Goal: Transaction & Acquisition: Purchase product/service

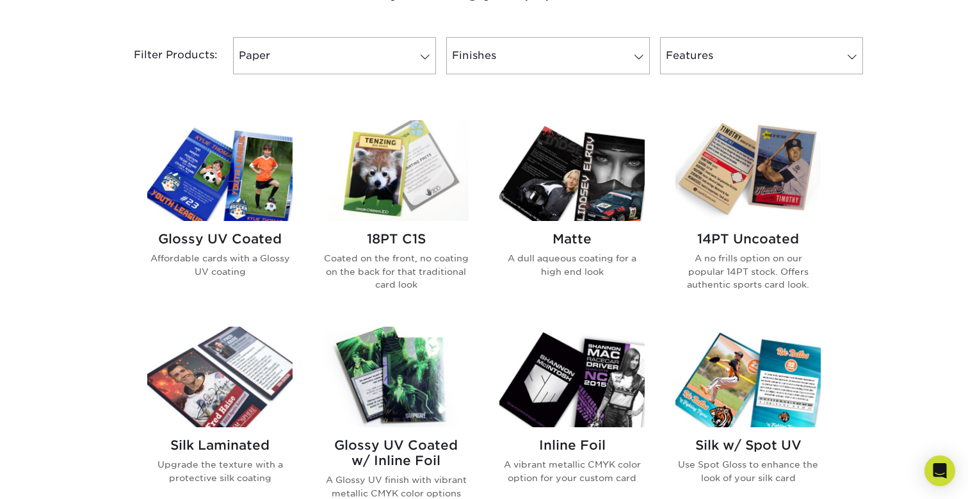
scroll to position [515, 0]
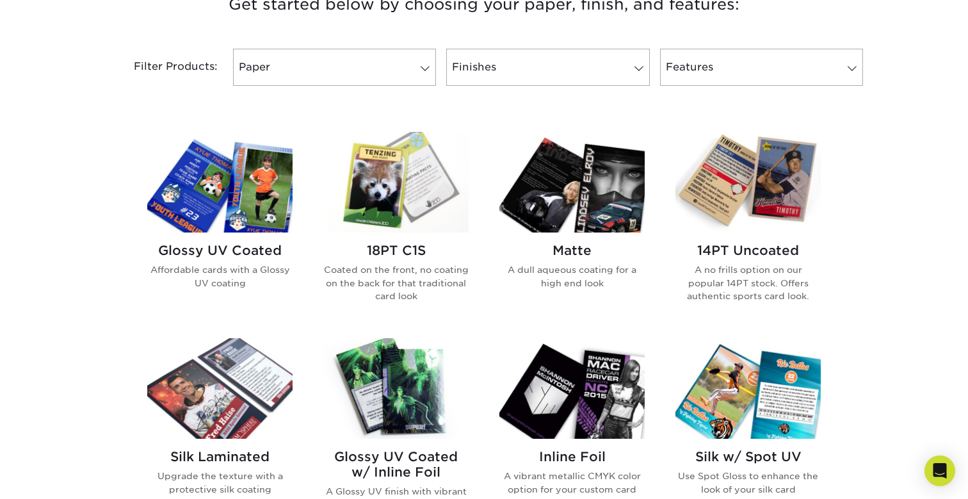
click at [252, 211] on img at bounding box center [219, 182] width 145 height 100
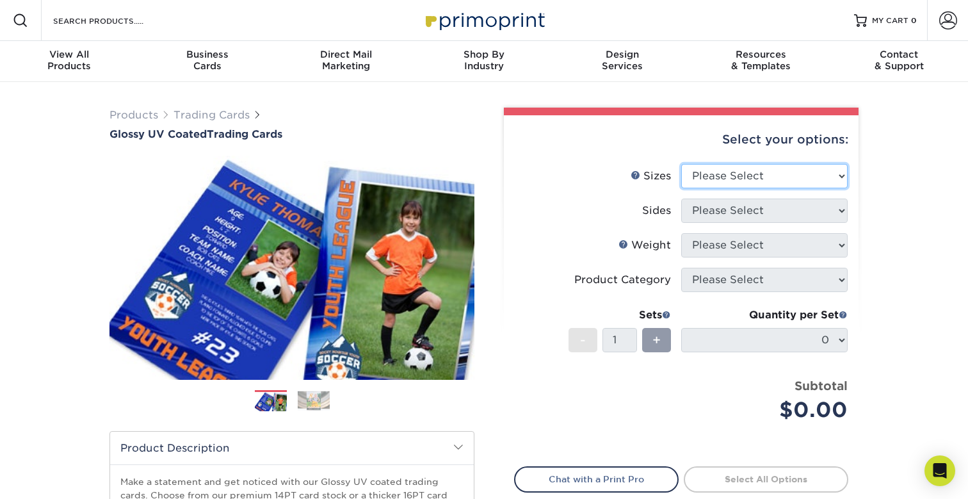
click at [738, 180] on select "Please Select 2.5" x 3.5"" at bounding box center [764, 176] width 166 height 24
select select "2.50x3.50"
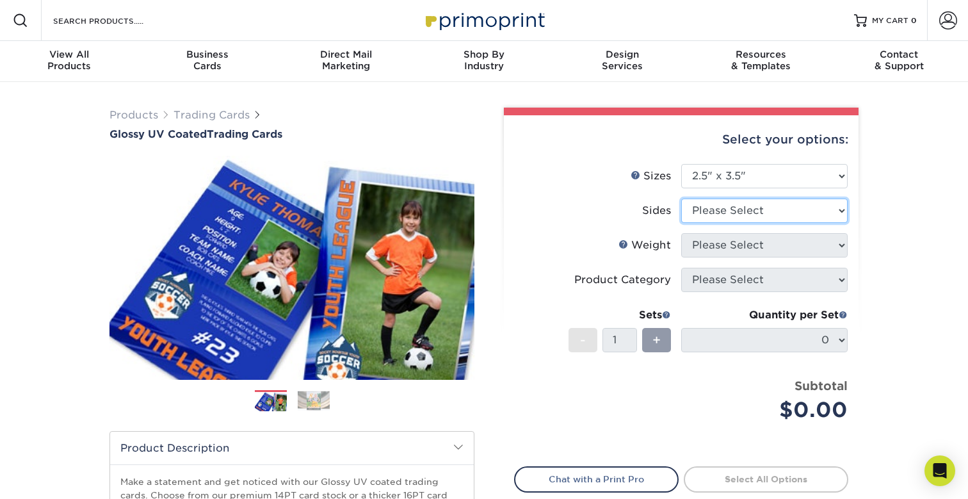
click at [710, 207] on select "Please Select Print Both Sides Print Front Only" at bounding box center [764, 210] width 166 height 24
select select "13abbda7-1d64-4f25-8bb2-c179b224825d"
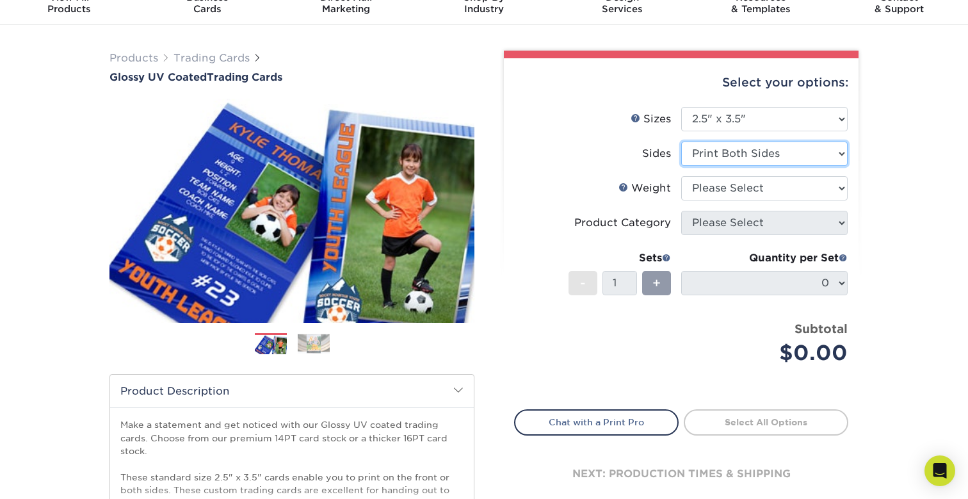
scroll to position [58, 0]
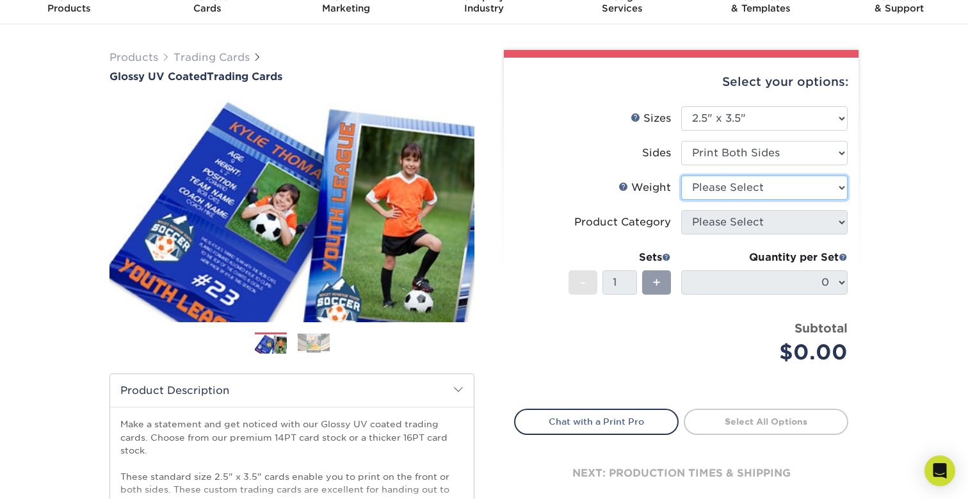
click at [712, 191] on select "Please Select 16PT 14PT 18PT C1S" at bounding box center [764, 187] width 166 height 24
select select "14PT"
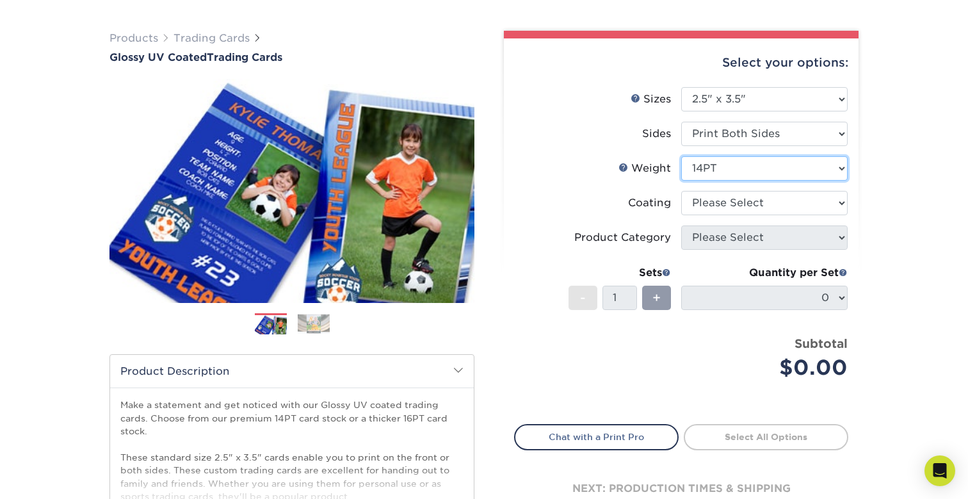
scroll to position [78, 0]
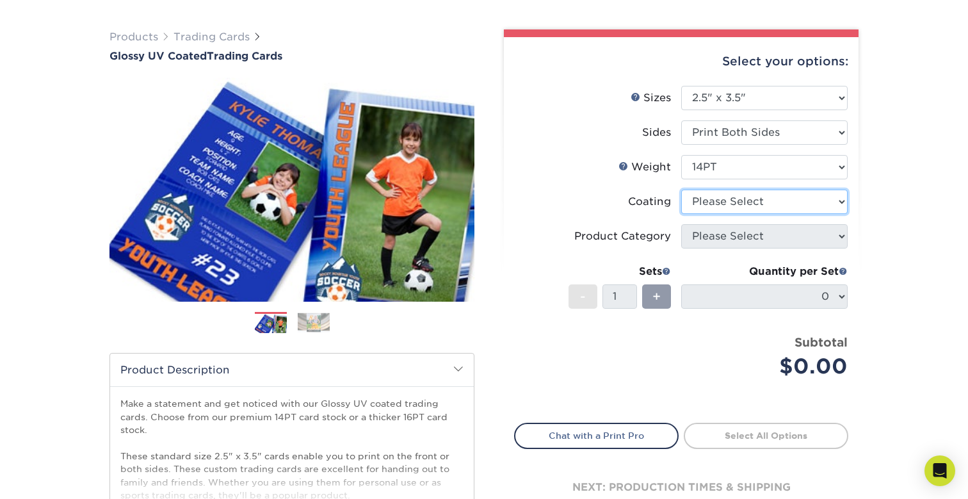
click at [708, 202] on select at bounding box center [764, 201] width 166 height 24
select select "ae367451-b2b8-45df-a344-0f05b6a12993"
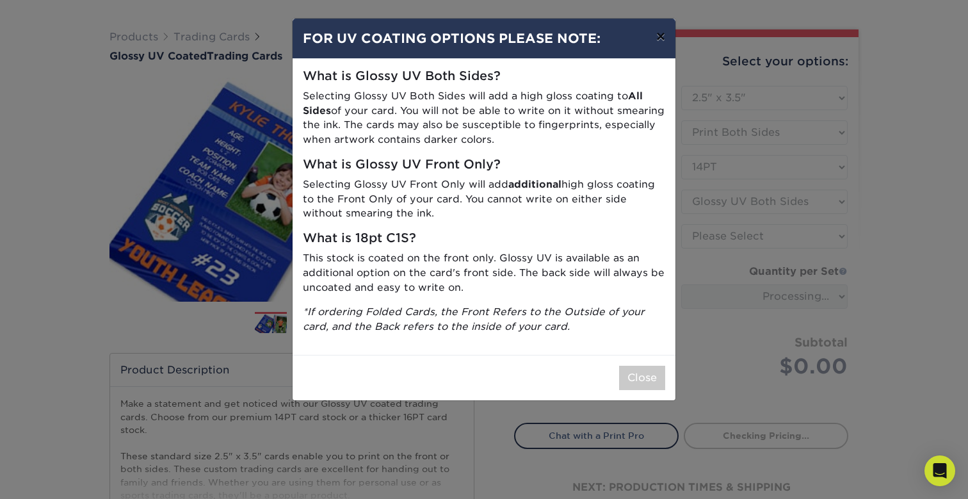
click at [660, 38] on button "×" at bounding box center [660, 37] width 29 height 36
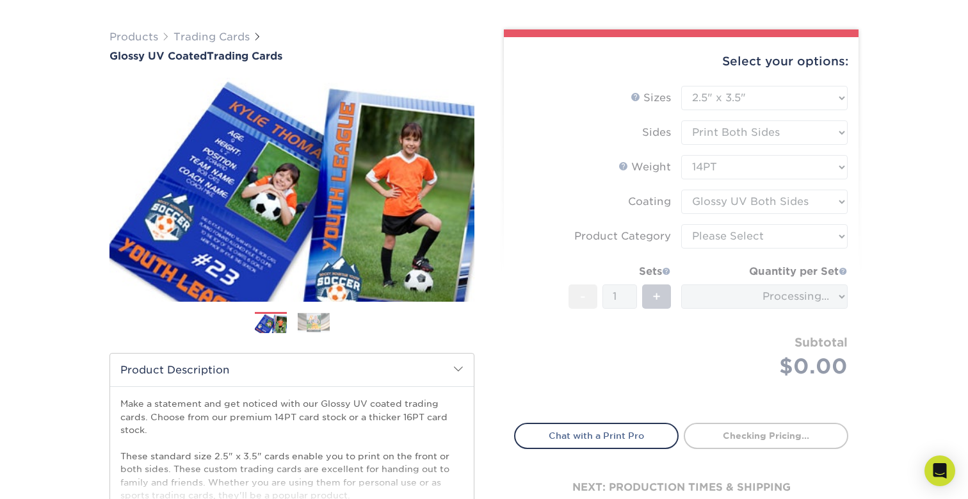
scroll to position [79, 0]
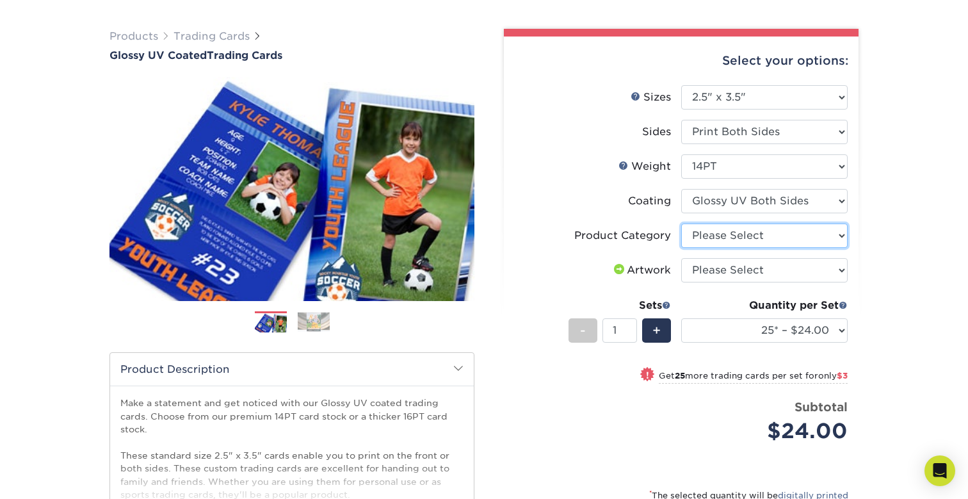
click at [714, 235] on select "Please Select Trading Cards" at bounding box center [764, 235] width 166 height 24
select select "c2f9bce9-36c2-409d-b101-c29d9d031e18"
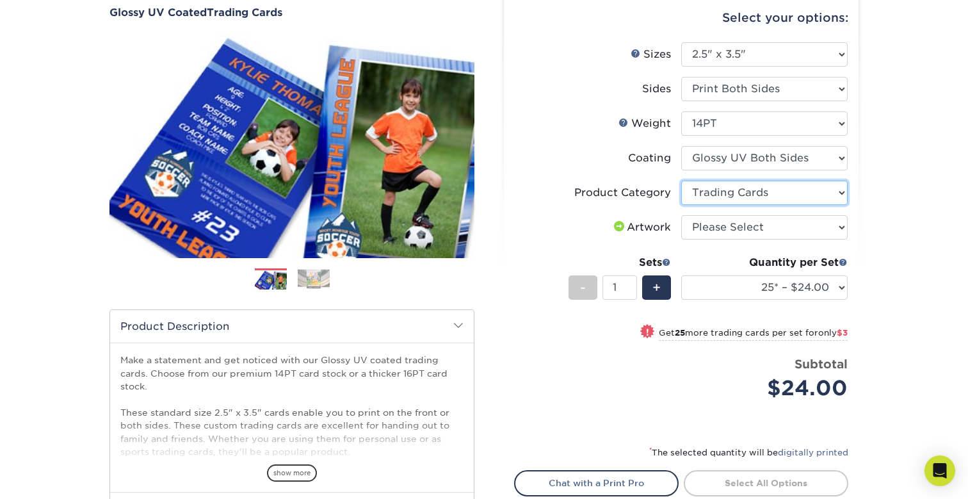
scroll to position [129, 0]
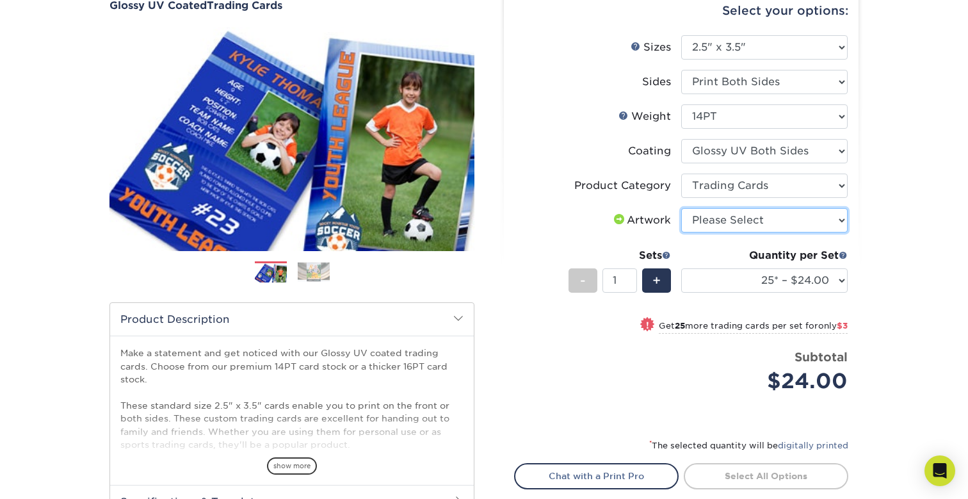
click at [718, 219] on select "Please Select I will upload files I need a design - $100" at bounding box center [764, 220] width 166 height 24
select select "upload"
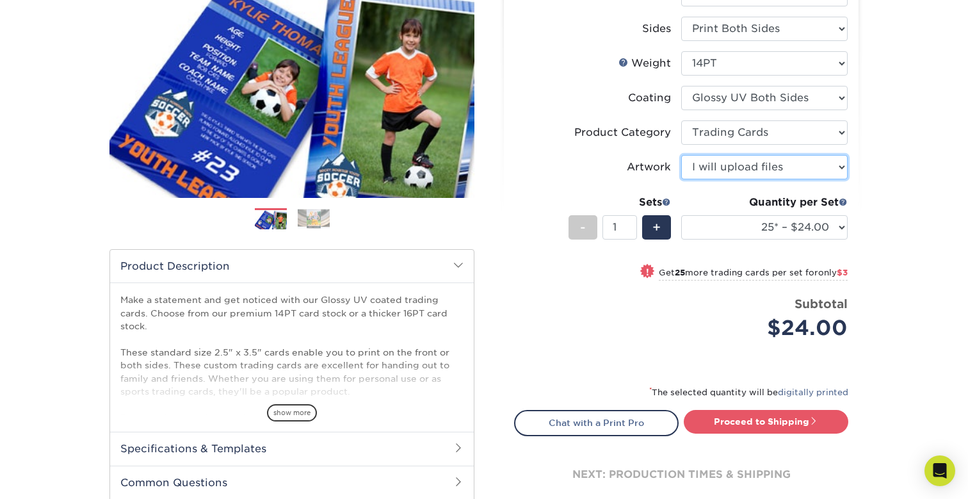
scroll to position [196, 0]
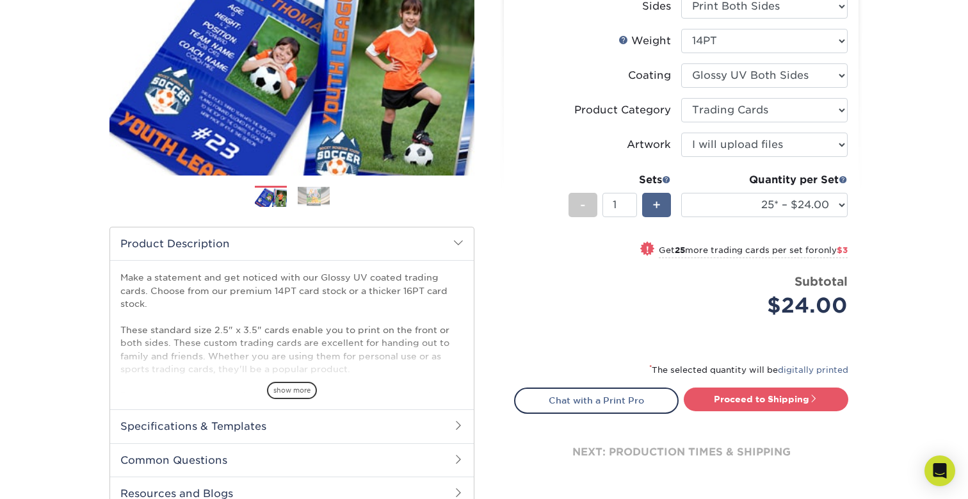
click at [661, 218] on div "+" at bounding box center [654, 207] width 34 height 29
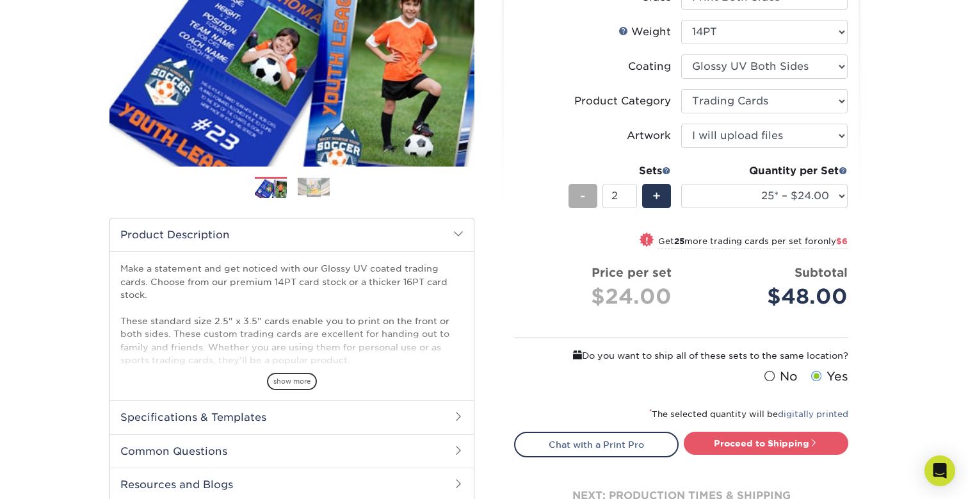
click at [589, 202] on div "-" at bounding box center [582, 196] width 29 height 24
type input "1"
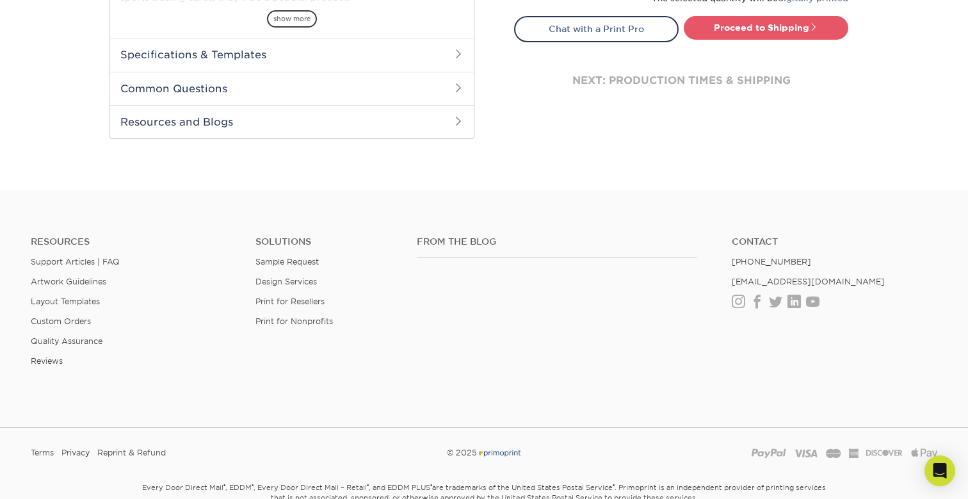
scroll to position [565, 0]
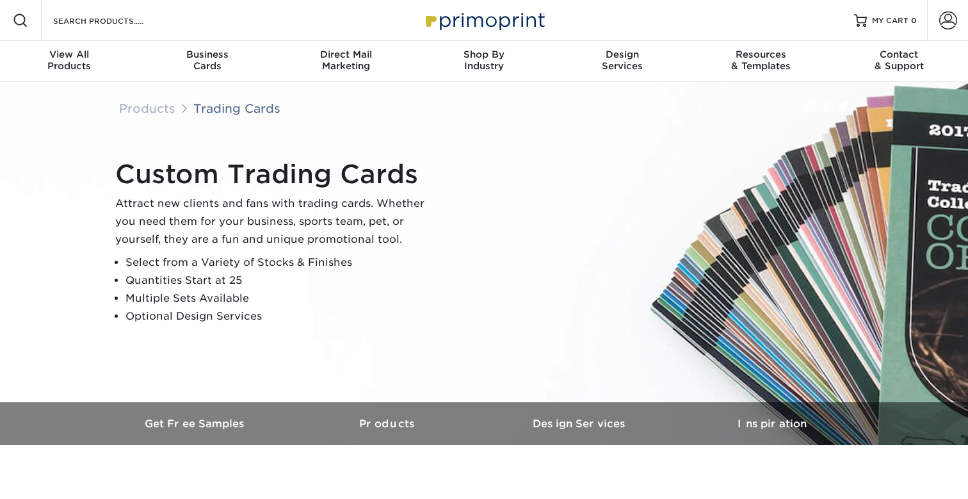
scroll to position [7, 0]
